Goal: Task Accomplishment & Management: Manage account settings

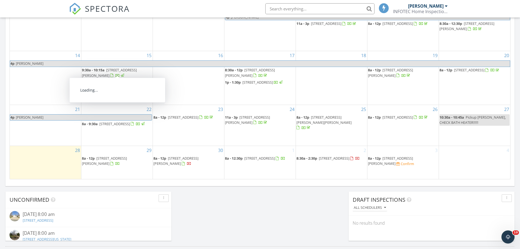
scroll to position [437, 0]
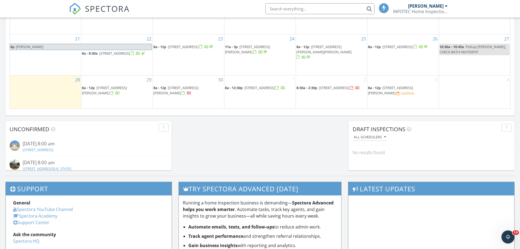
click at [391, 95] on span "1281 Sunburst Way SE, Hutchinson 55350" at bounding box center [390, 90] width 45 height 10
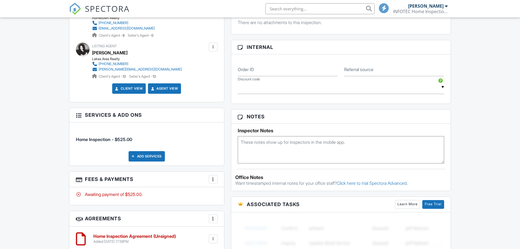
scroll to position [301, 0]
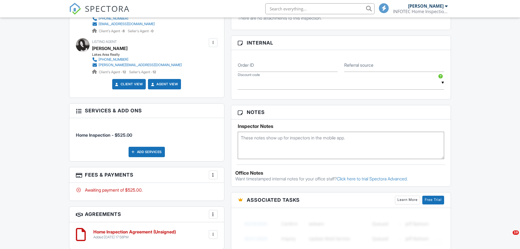
click at [248, 142] on textarea at bounding box center [341, 145] width 207 height 27
type textarea "c"
type textarea "Code 3434, front door. Client not coming for review."
click at [31, 136] on div "Dashboard Templates Contacts Metrics Automations Settings Reporting Support Cen…" at bounding box center [260, 73] width 520 height 712
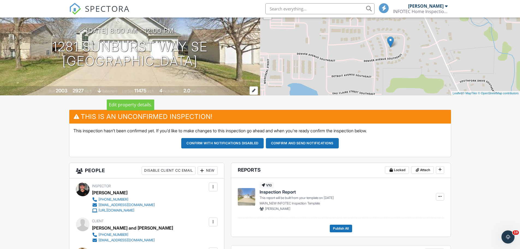
scroll to position [55, 0]
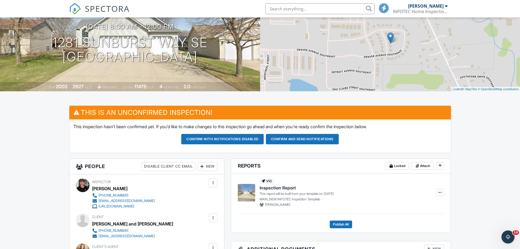
click at [304, 141] on button "Confirm and send notifications" at bounding box center [302, 139] width 73 height 10
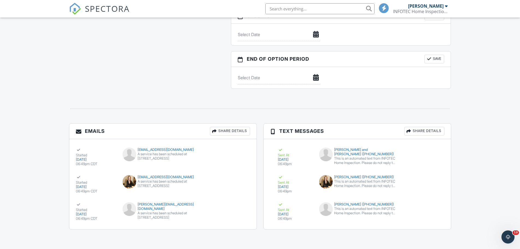
scroll to position [522, 0]
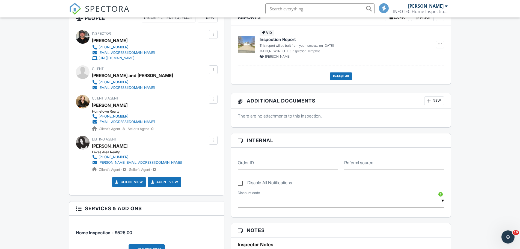
scroll to position [139, 0]
